Goal: Register for event/course

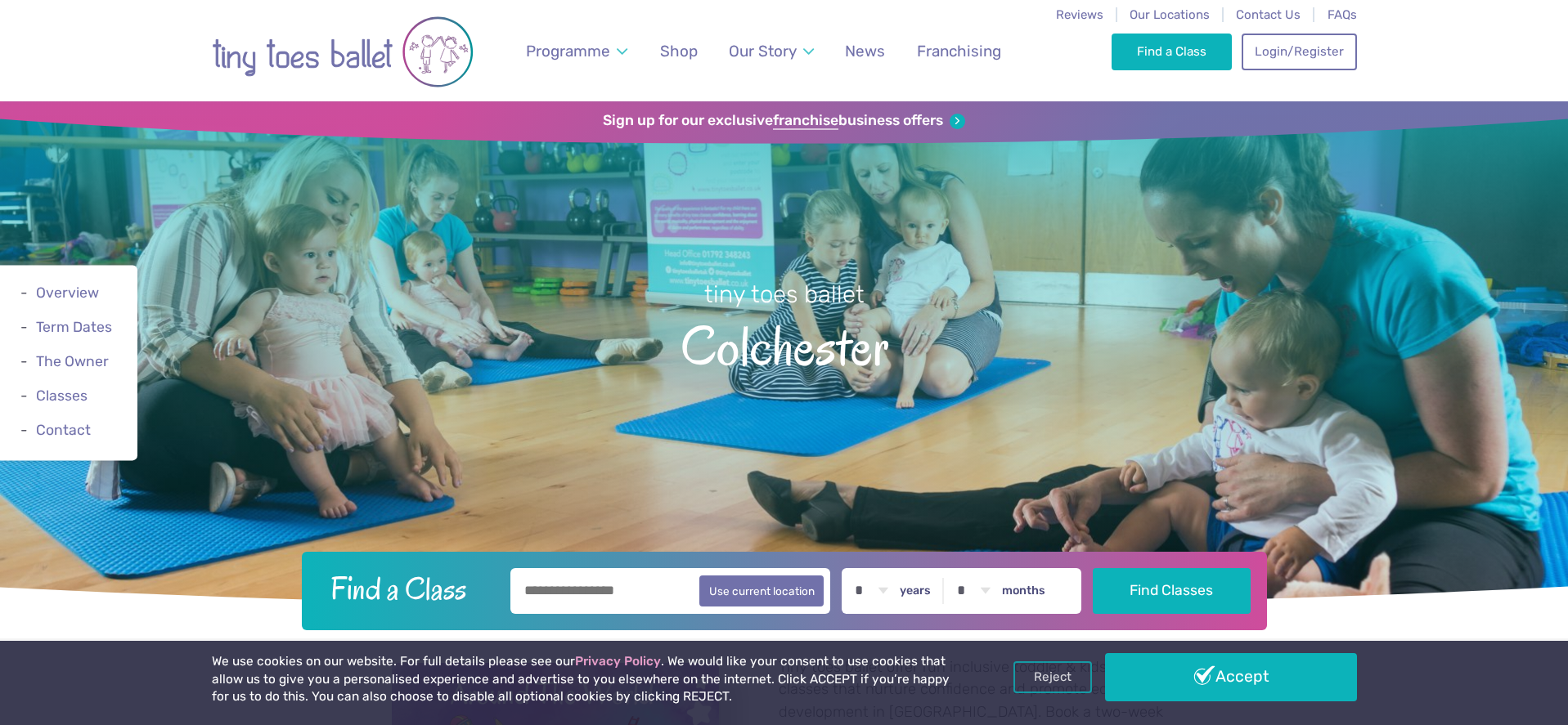
click at [672, 577] on input "text" at bounding box center [670, 591] width 320 height 46
type input "**********"
select select "*"
click at [1162, 596] on button "Find Classes" at bounding box center [1172, 590] width 158 height 46
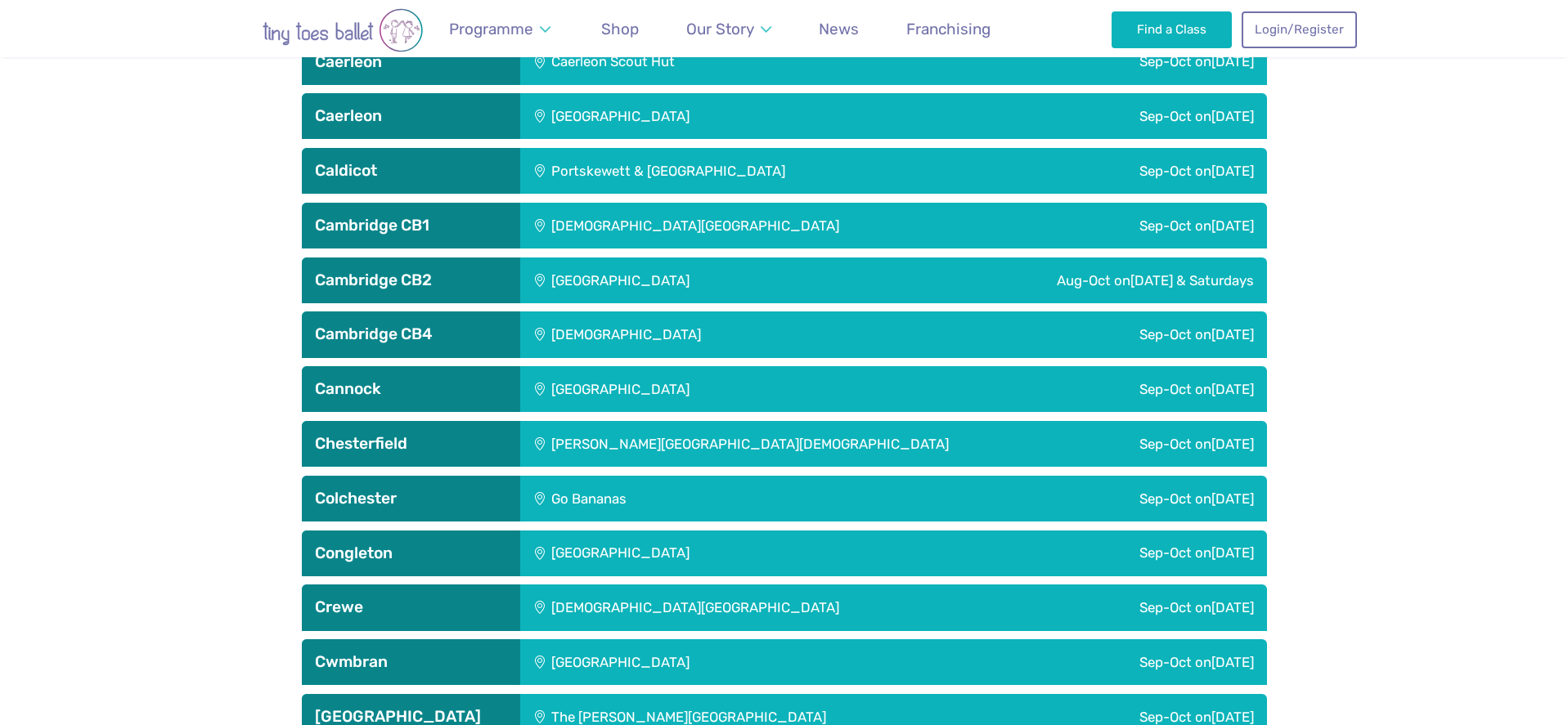
scroll to position [1412, 0]
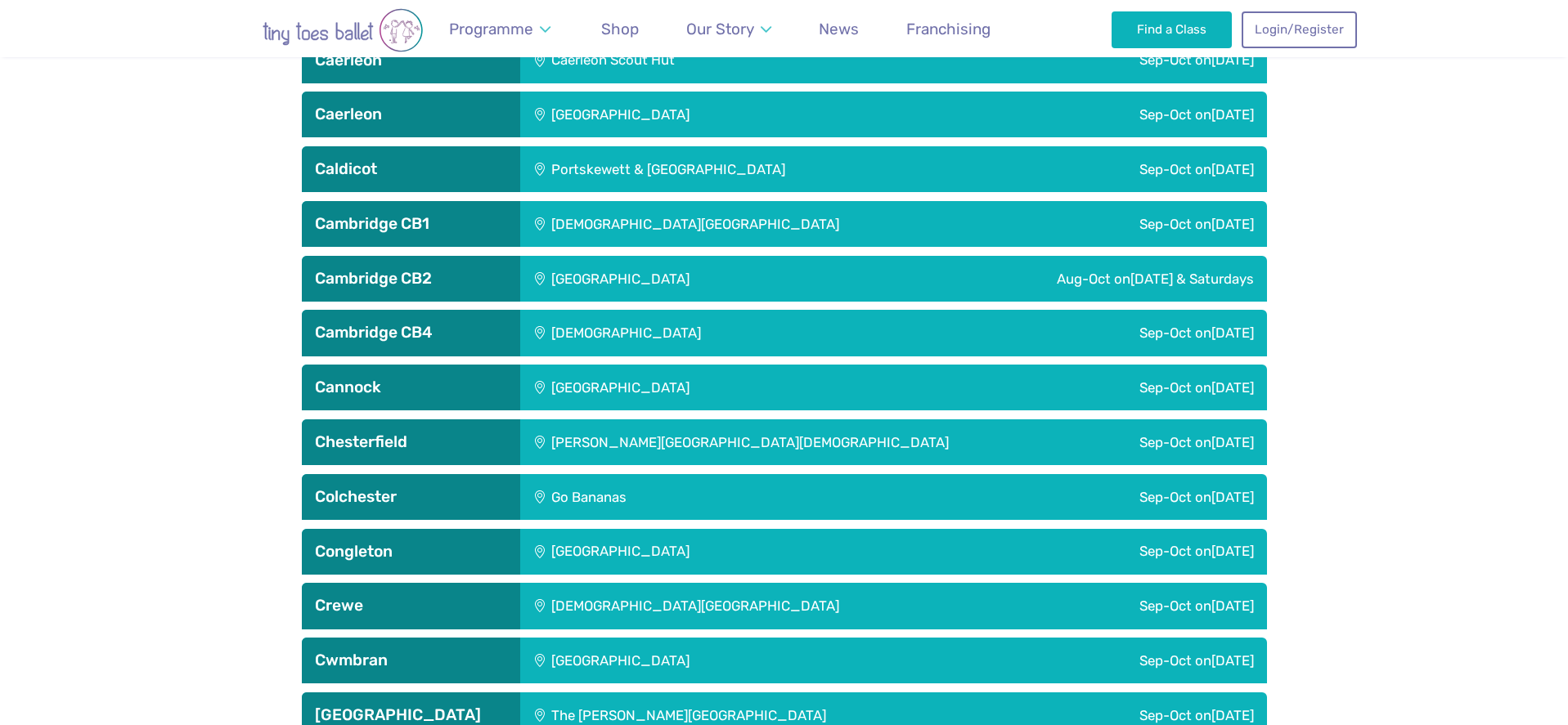
click at [1189, 489] on div "Sep-Oct on Friday" at bounding box center [1065, 497] width 403 height 46
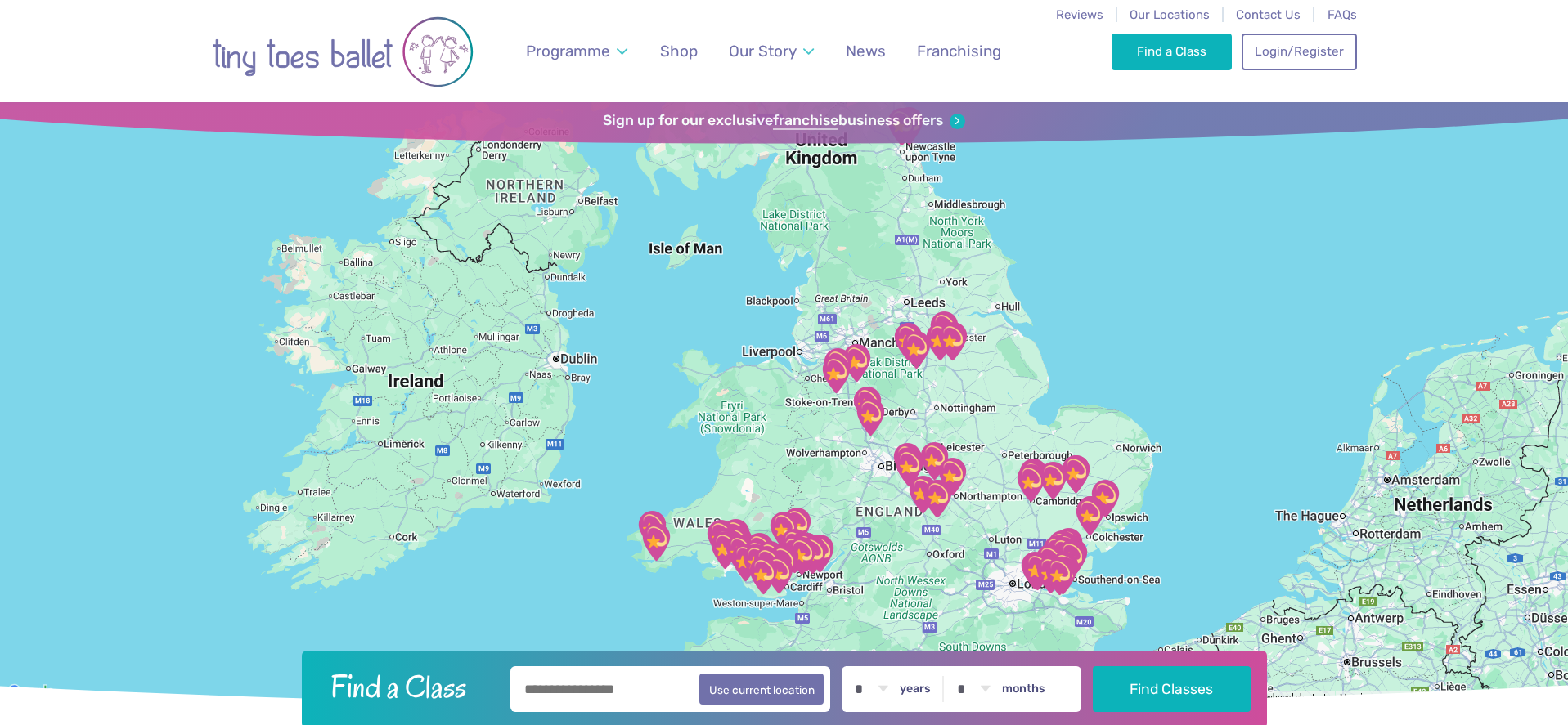
scroll to position [0, 0]
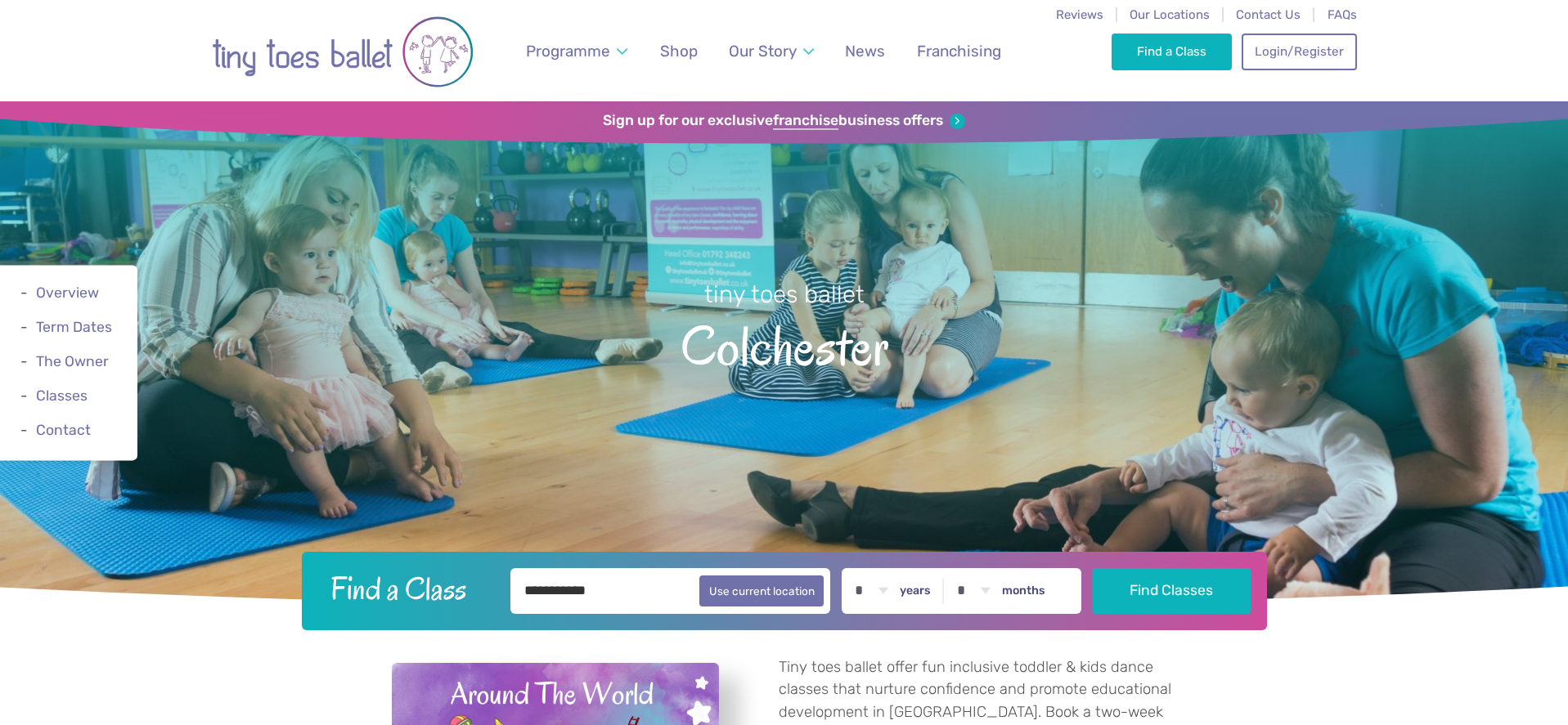
select select "*"
